Goal: Task Accomplishment & Management: Use online tool/utility

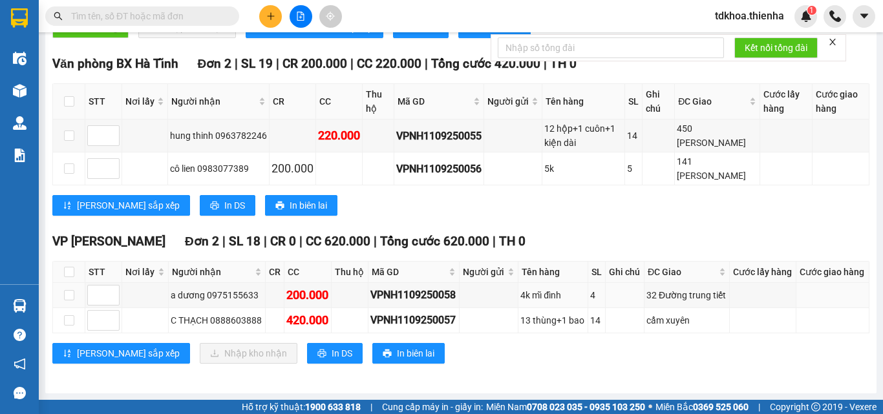
scroll to position [16, 0]
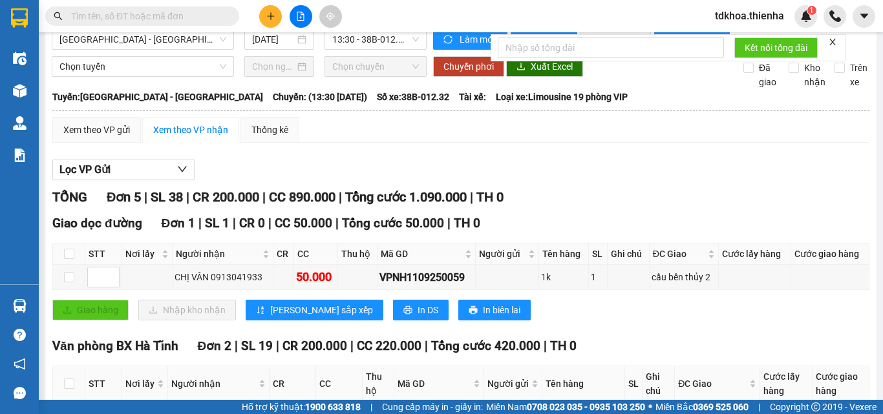
click at [833, 38] on icon "close" at bounding box center [832, 42] width 9 height 9
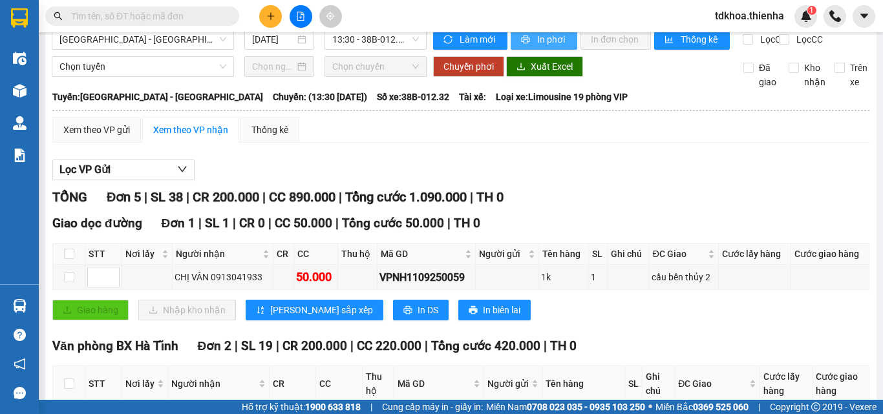
click at [539, 41] on span "In phơi" at bounding box center [552, 39] width 30 height 14
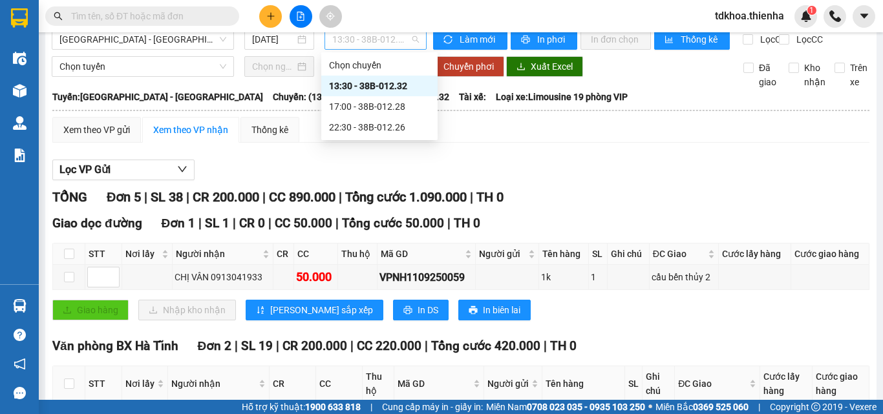
click at [394, 37] on span "13:30 - 38B-012.32" at bounding box center [375, 39] width 87 height 19
click at [385, 105] on div "17:00 - 38B-012.28" at bounding box center [379, 107] width 101 height 14
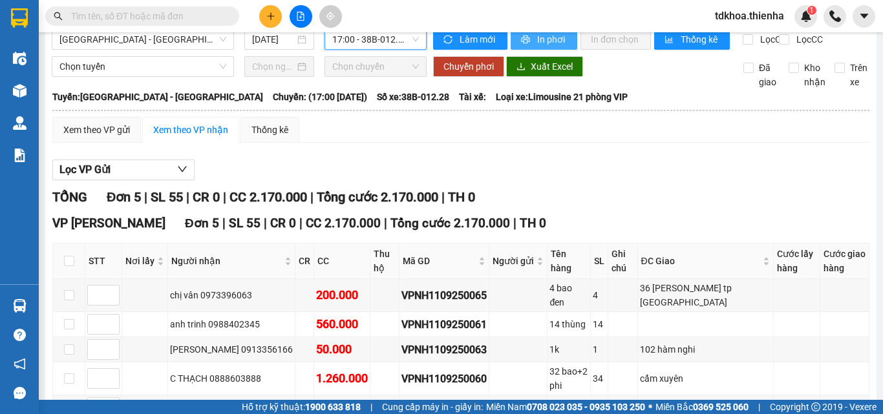
click at [537, 47] on span "In phơi" at bounding box center [552, 39] width 30 height 14
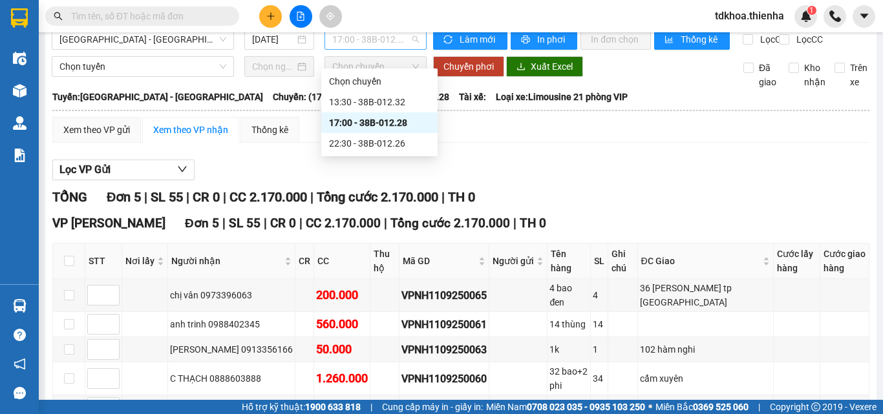
click at [391, 48] on span "17:00 - 38B-012.28" at bounding box center [375, 39] width 87 height 19
click at [397, 146] on div "22:30 - 38B-012.26" at bounding box center [379, 143] width 101 height 14
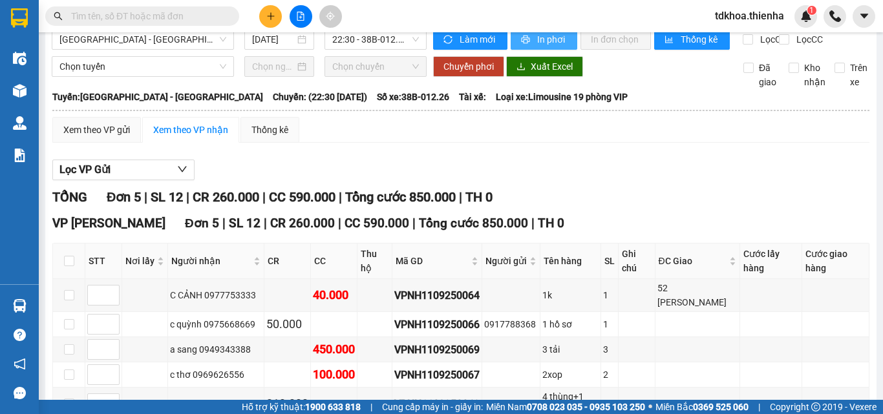
click at [547, 47] on span "In phơi" at bounding box center [552, 39] width 30 height 14
click at [541, 47] on span "In phơi" at bounding box center [552, 39] width 30 height 14
